Goal: Information Seeking & Learning: Find specific fact

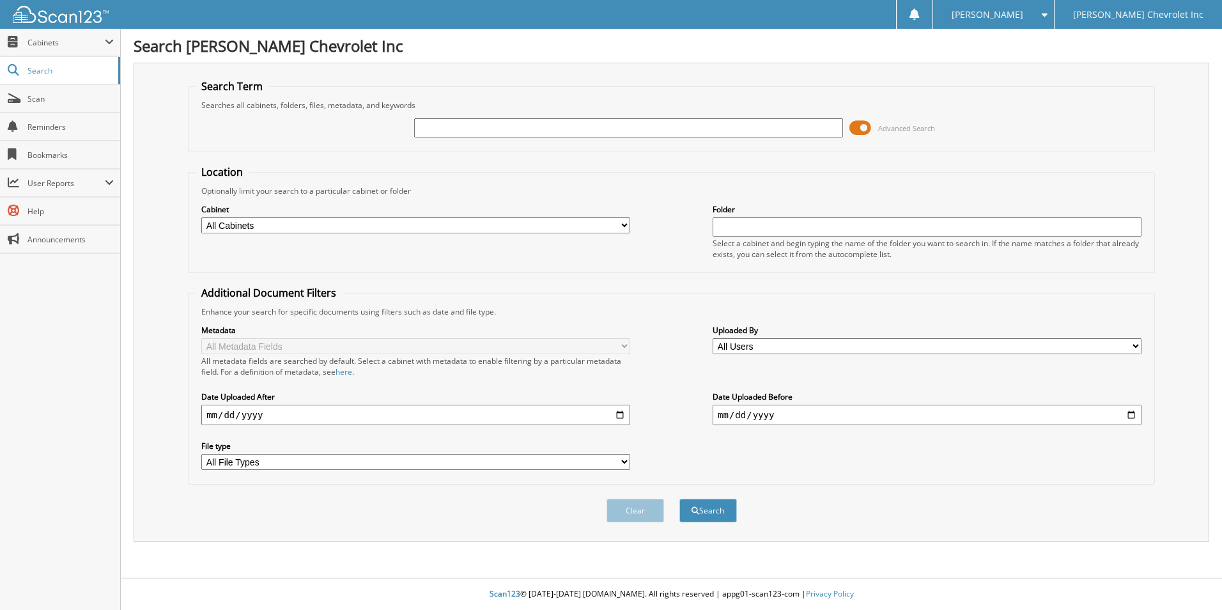
click at [425, 132] on input "text" at bounding box center [628, 127] width 429 height 19
type input "686"
click at [212, 420] on input "date" at bounding box center [415, 415] width 429 height 20
type input "2025-09-11"
click at [724, 417] on input "date" at bounding box center [927, 415] width 429 height 20
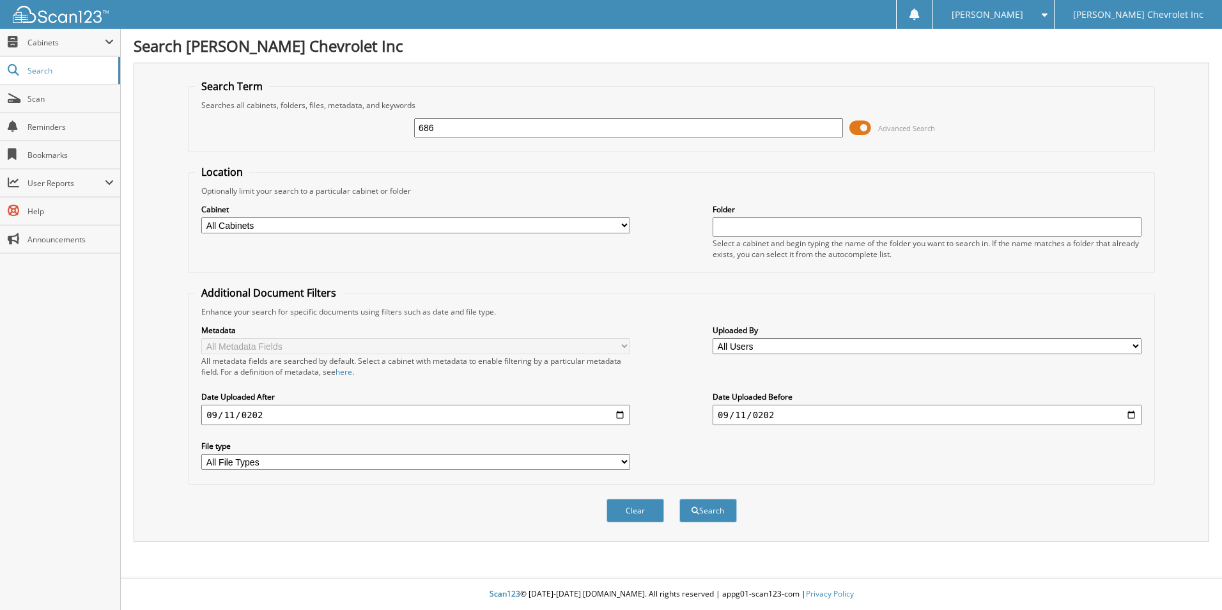
type input "2025-09-11"
click at [679, 499] on button "Search" at bounding box center [708, 511] width 58 height 24
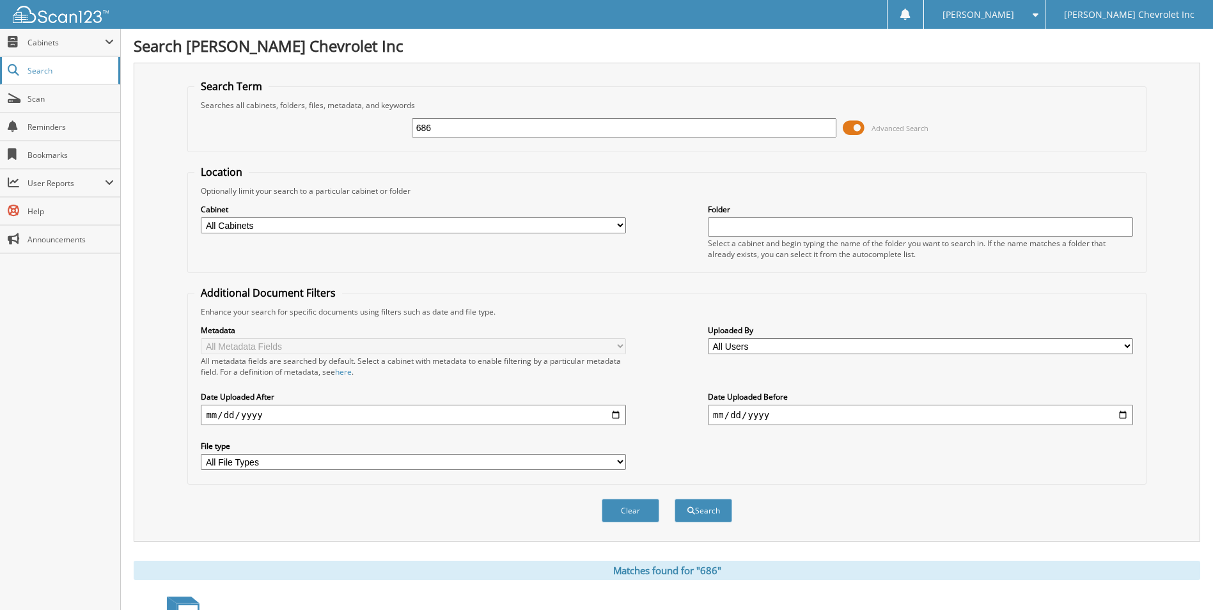
click at [45, 70] on span "Search" at bounding box center [69, 70] width 84 height 11
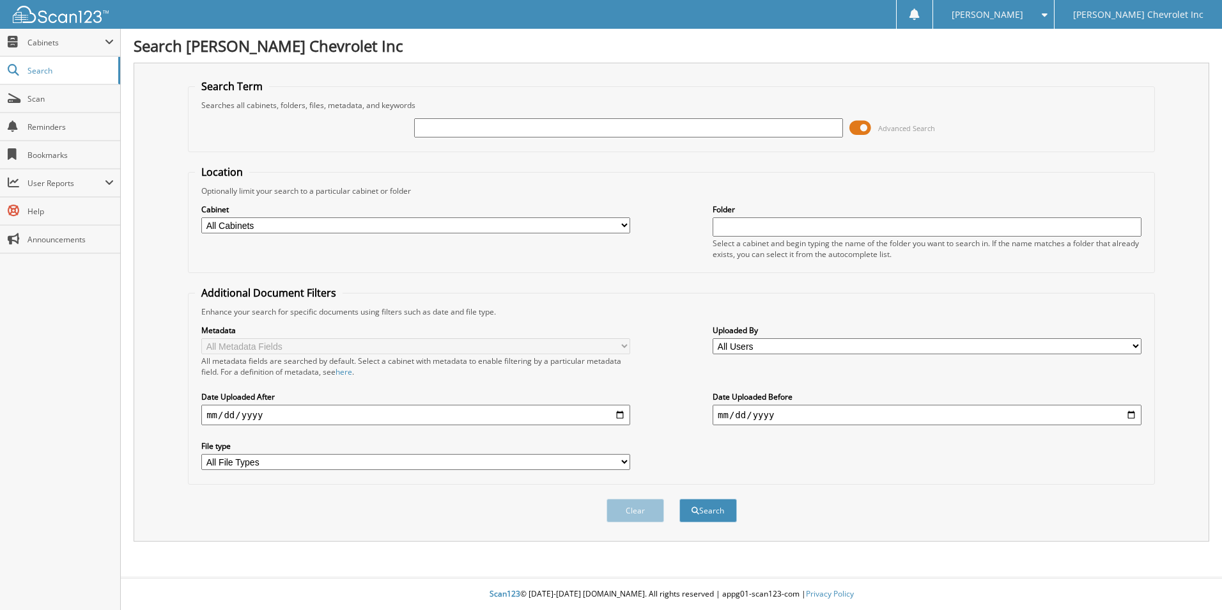
click at [434, 127] on input "text" at bounding box center [628, 127] width 429 height 19
type input "686"
click at [207, 421] on input "date" at bounding box center [415, 415] width 429 height 20
click at [723, 419] on input "date" at bounding box center [927, 415] width 429 height 20
click at [229, 420] on input "[DATE]" at bounding box center [415, 415] width 429 height 20
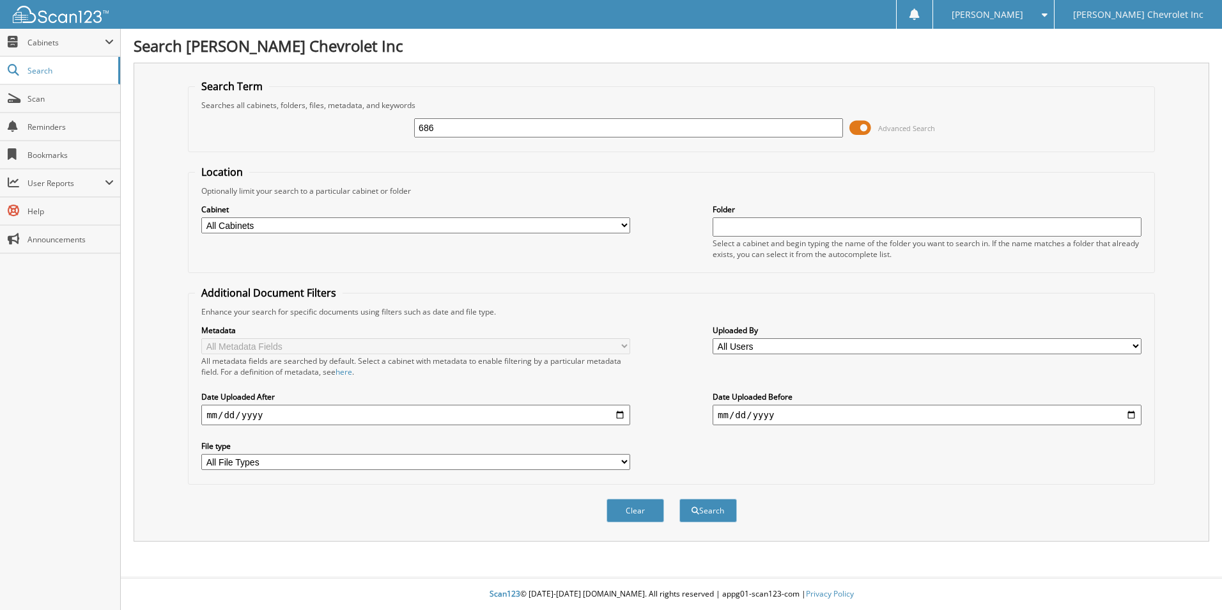
type input "[DATE]"
click at [735, 420] on input "date" at bounding box center [927, 415] width 429 height 20
type input "[DATE]"
click at [679, 499] on button "Search" at bounding box center [708, 511] width 58 height 24
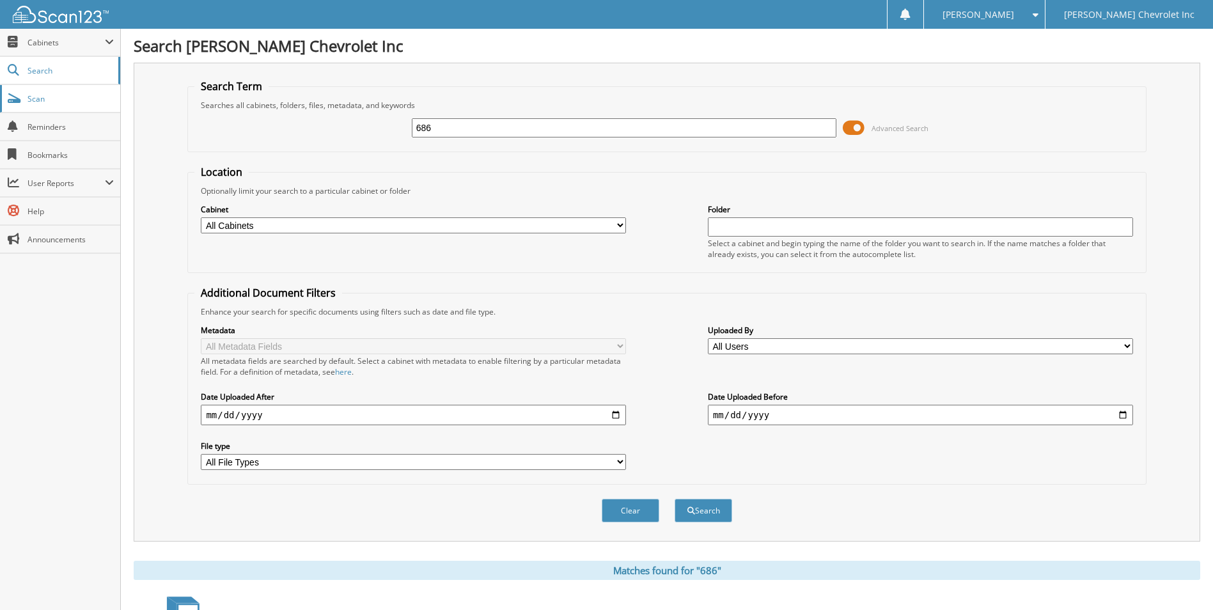
click at [36, 97] on span "Scan" at bounding box center [70, 98] width 86 height 11
